Goal: Obtain resource: Obtain resource

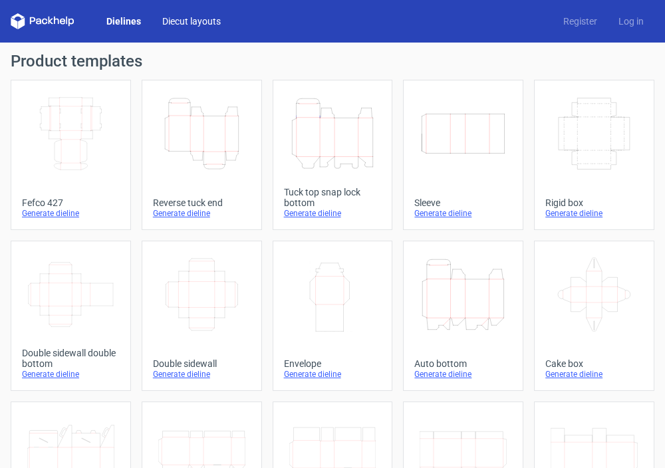
click at [187, 17] on link "Diecut layouts" at bounding box center [192, 21] width 80 height 13
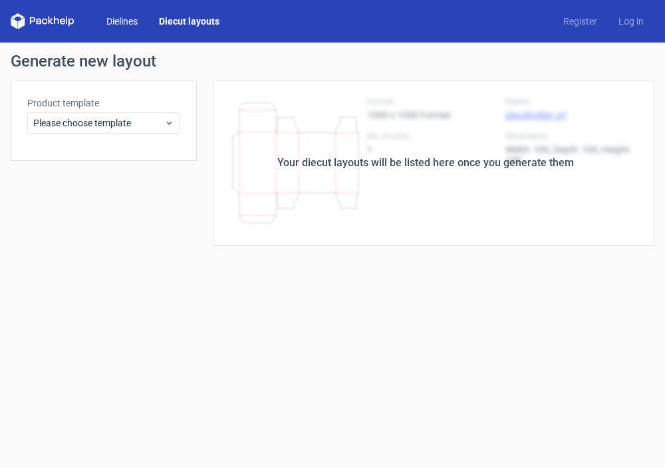
click at [122, 21] on link "Dielines" at bounding box center [122, 21] width 53 height 13
